Goal: Information Seeking & Learning: Learn about a topic

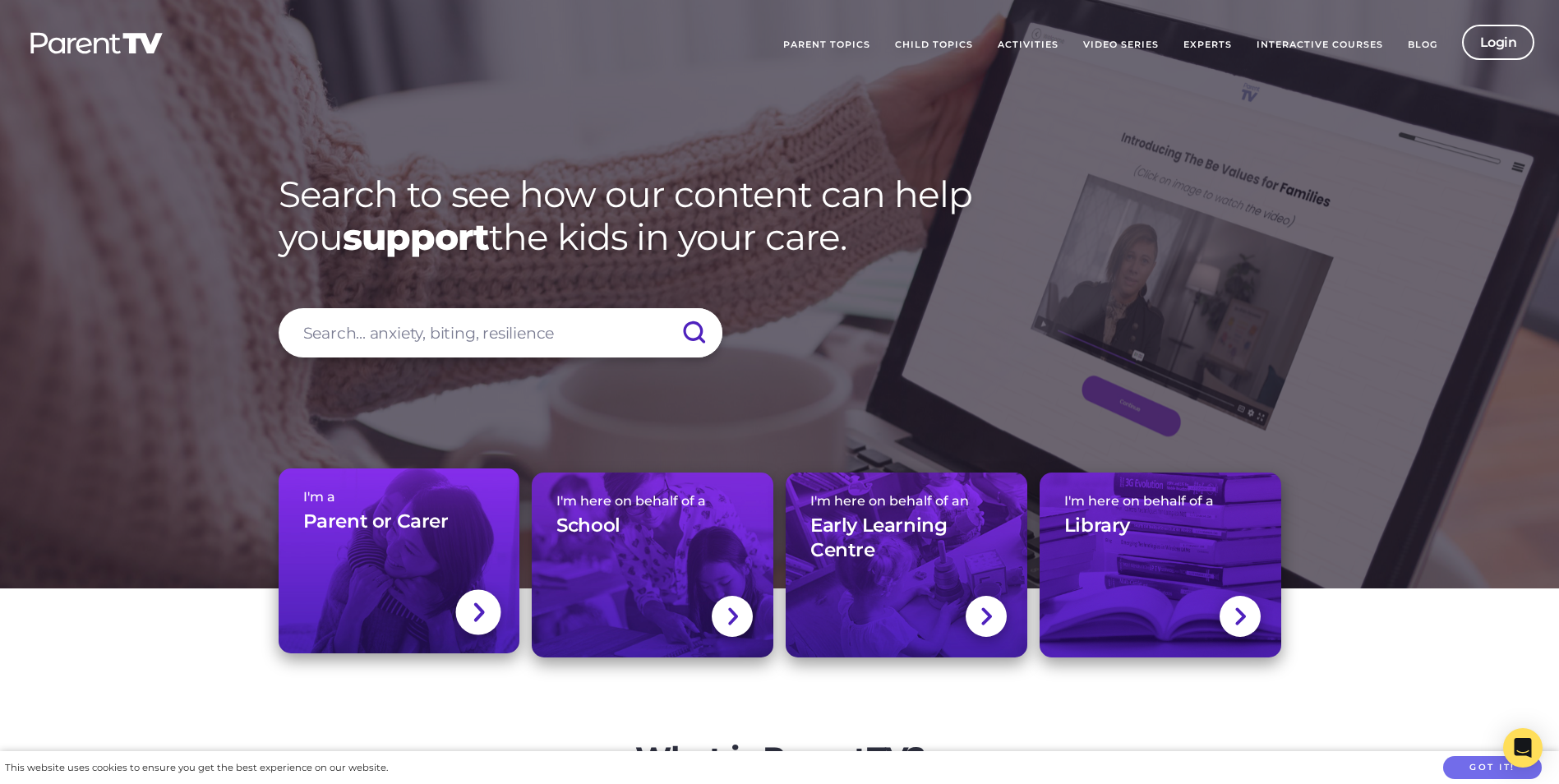
click at [342, 539] on div "I'm a Parent or Carer" at bounding box center [399, 518] width 193 height 58
